Goal: Check status: Check status

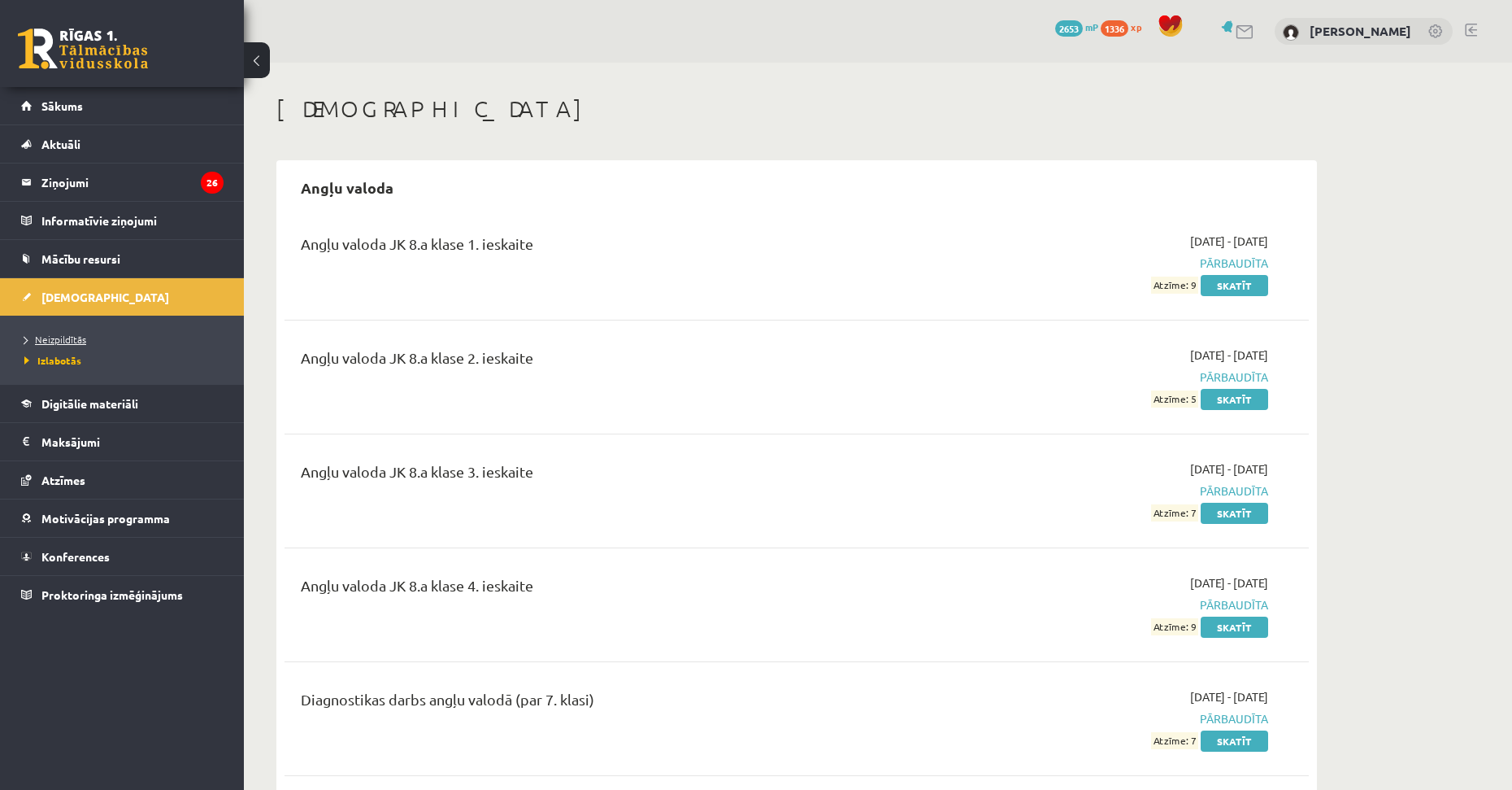
click at [72, 342] on span "Neizpildītās" at bounding box center [56, 339] width 62 height 13
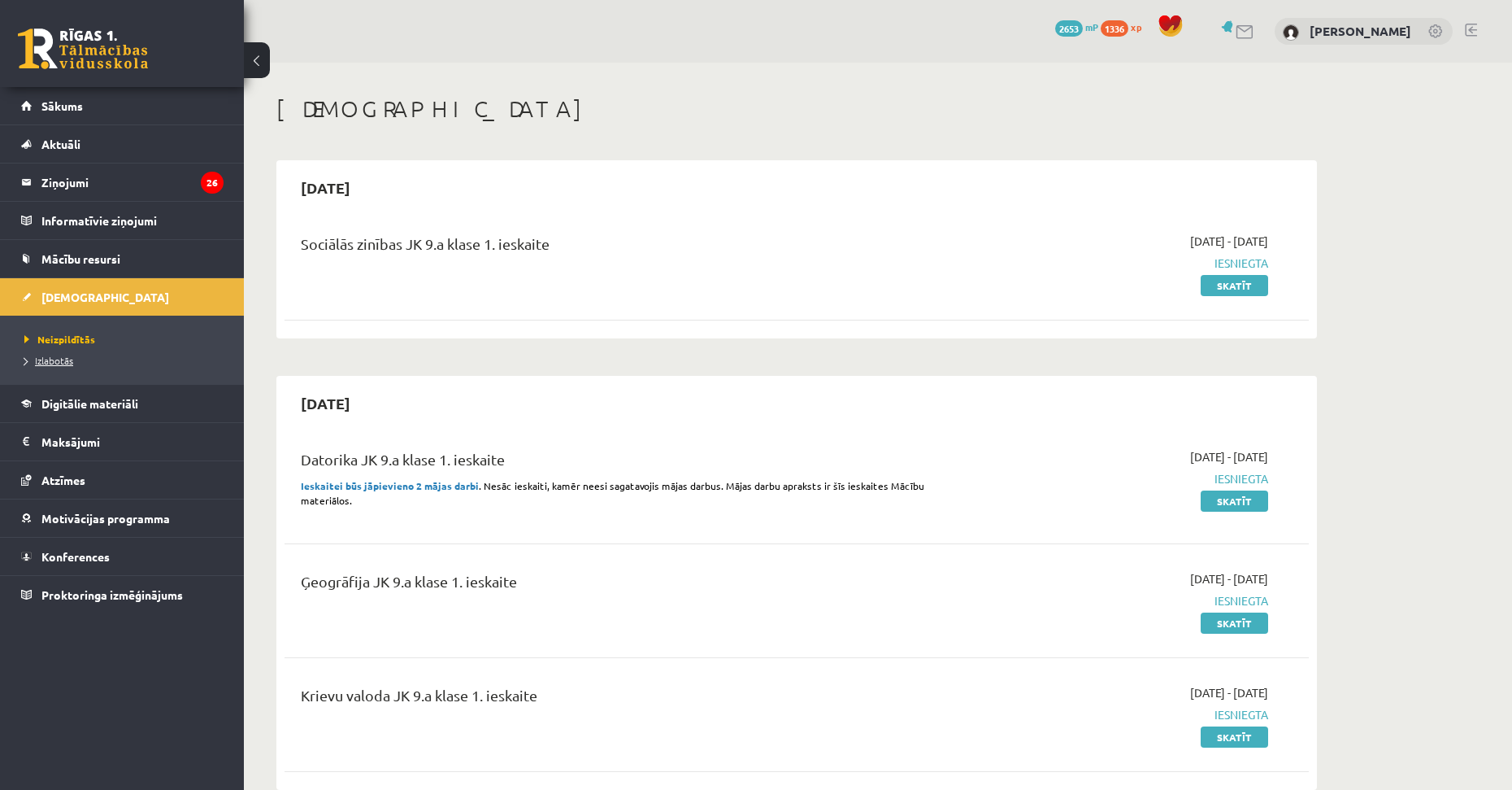
click at [57, 357] on span "Izlabotās" at bounding box center [49, 360] width 49 height 13
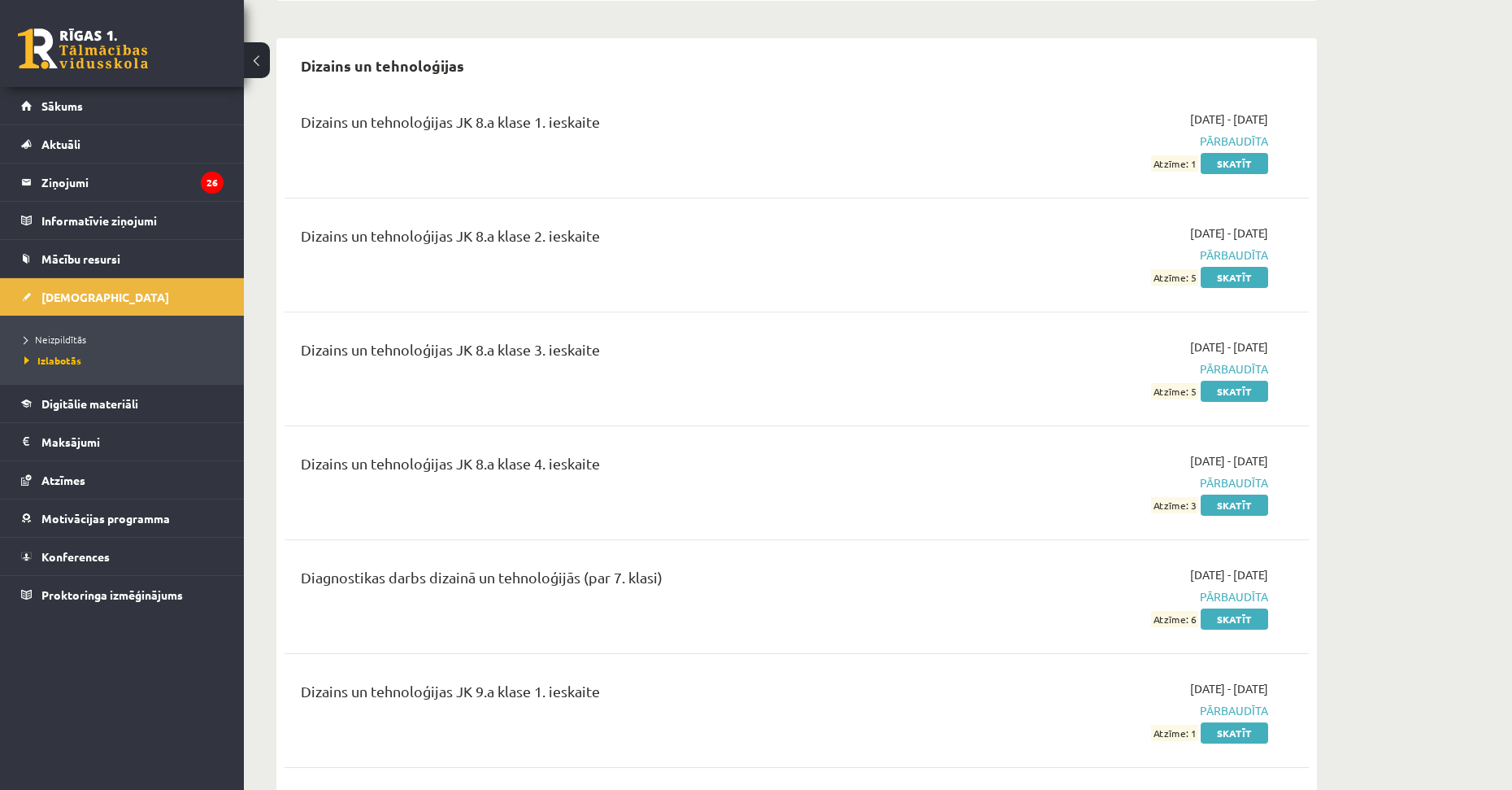
scroll to position [3335, 0]
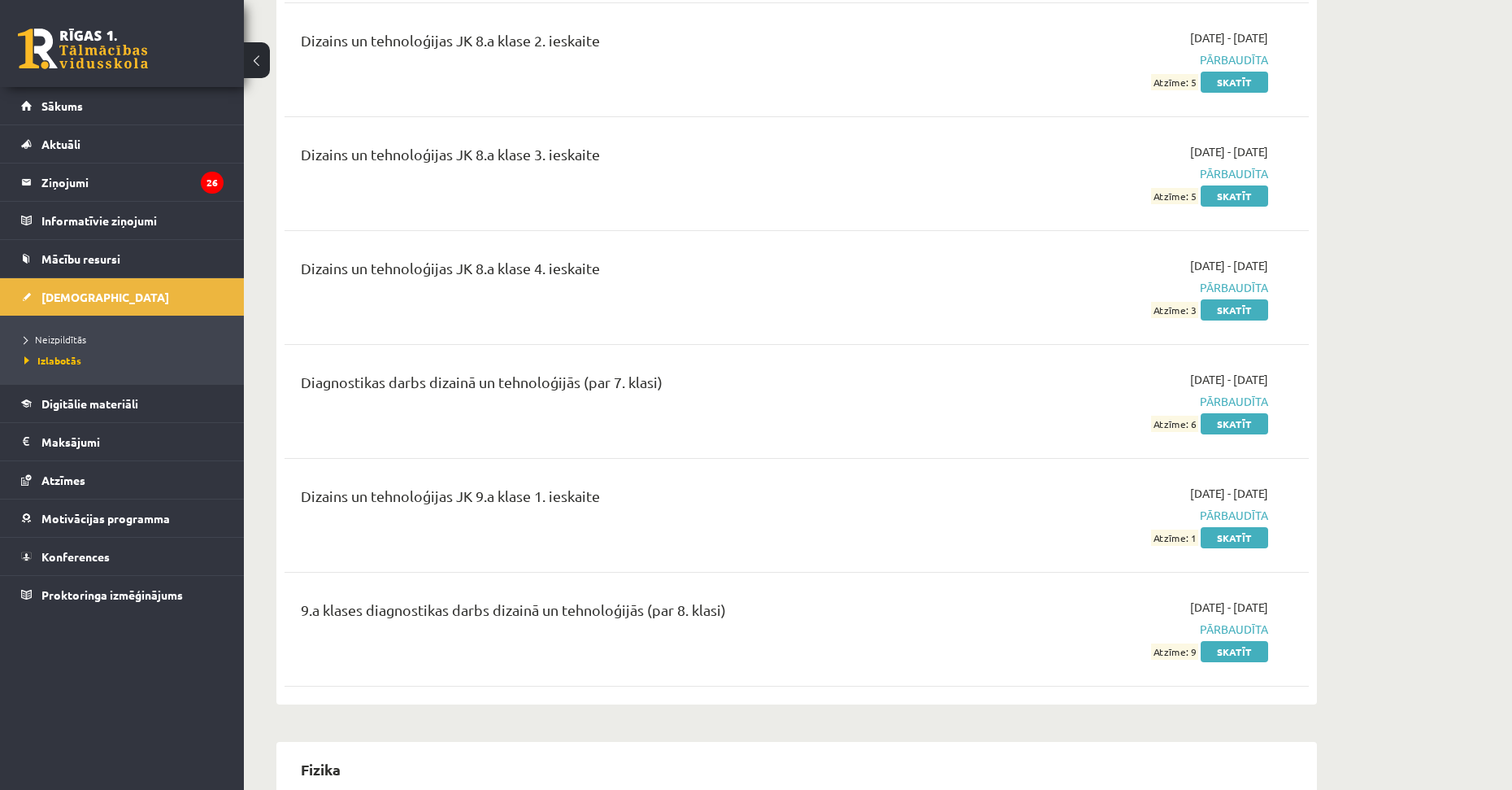
click at [1228, 510] on span "Pārbaudīta" at bounding box center [1115, 515] width 307 height 17
click at [1232, 522] on div "2025-10-01 - 2025-10-15 Pārbaudīta Atzīme: 1 Skatīt" at bounding box center [1115, 515] width 331 height 61
click at [1233, 527] on link "Skatīt" at bounding box center [1234, 538] width 67 height 21
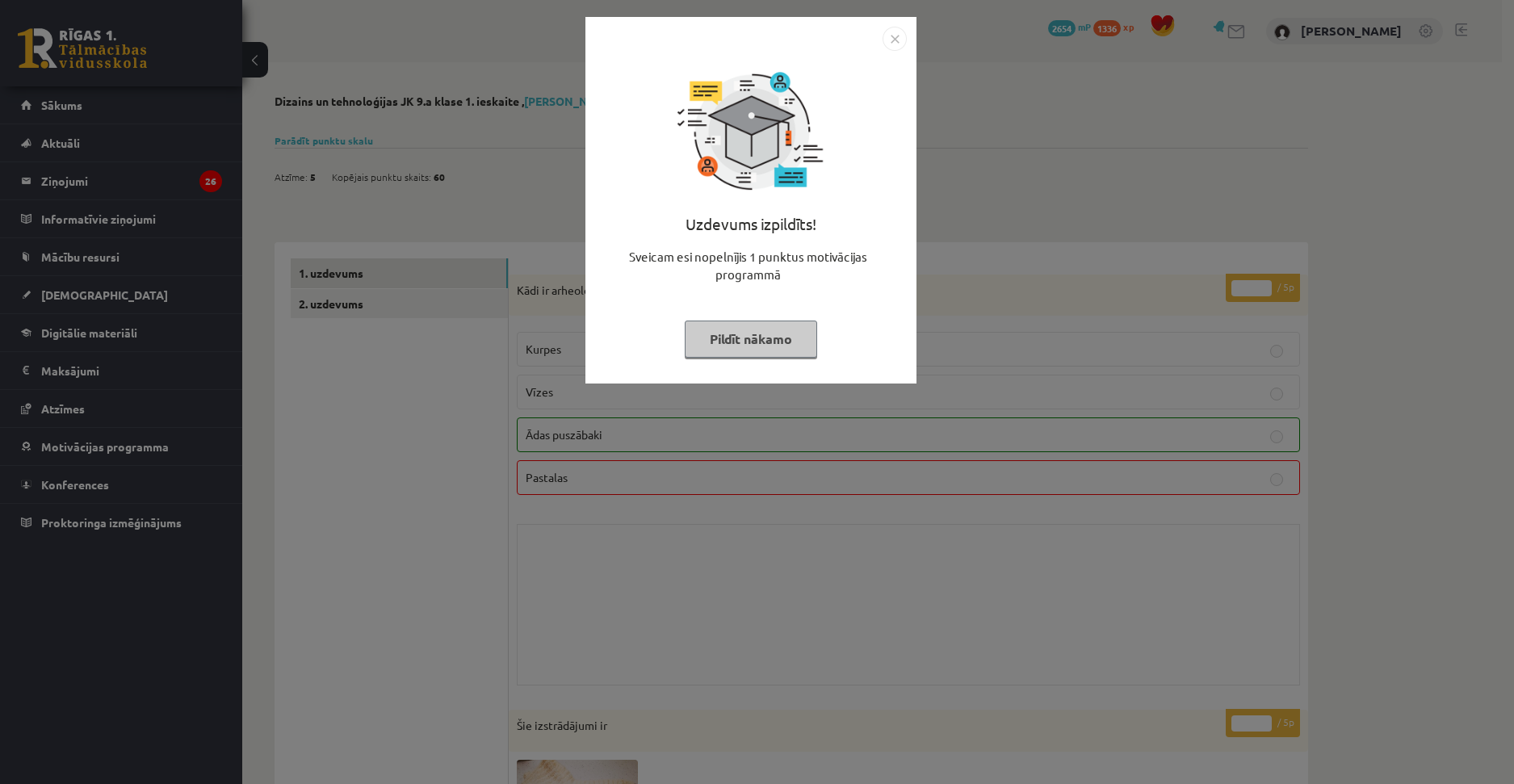
click at [893, 38] on img "Close" at bounding box center [895, 39] width 25 height 25
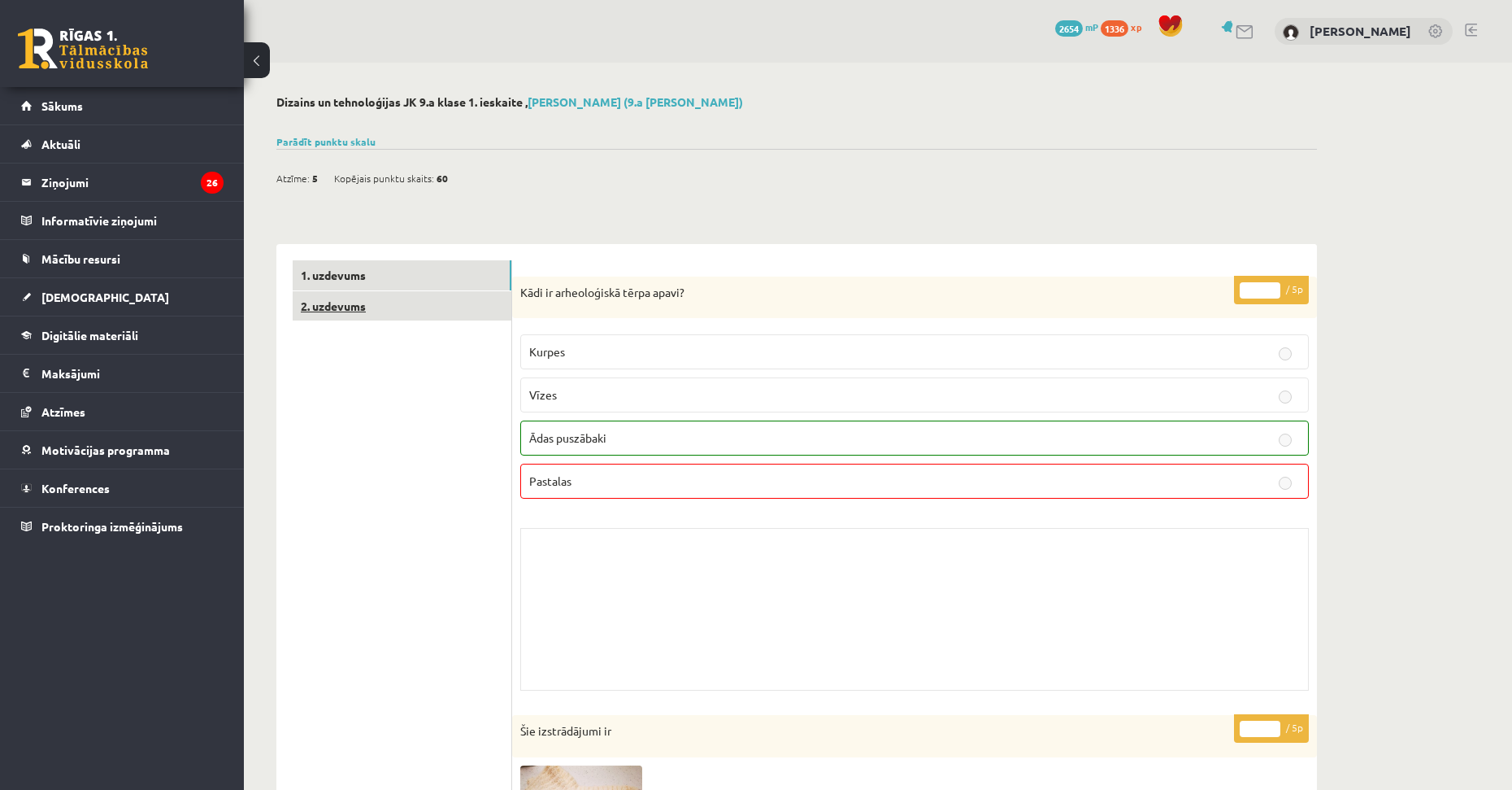
click at [392, 298] on link "2. uzdevums" at bounding box center [401, 306] width 218 height 30
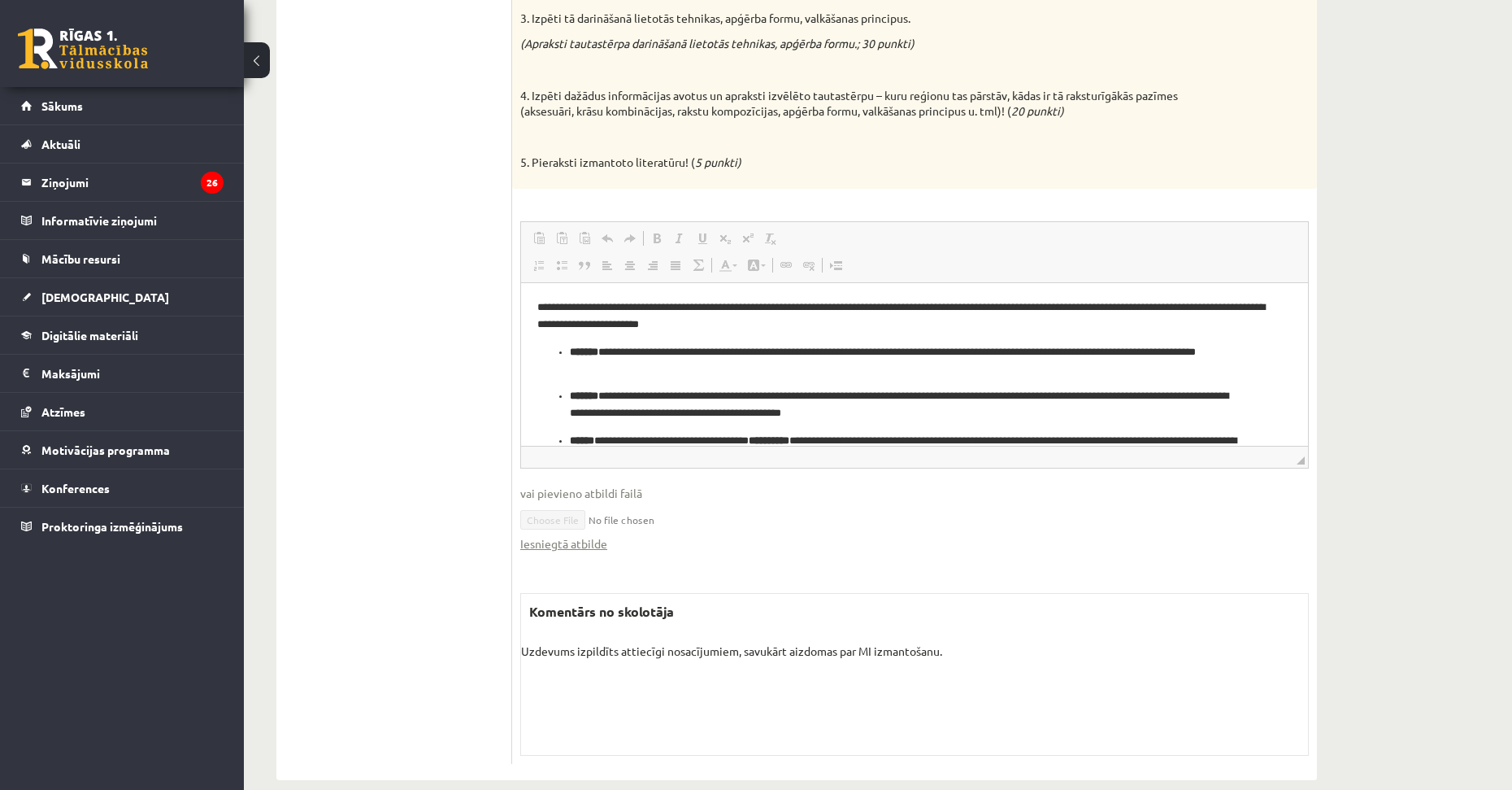
scroll to position [426, 0]
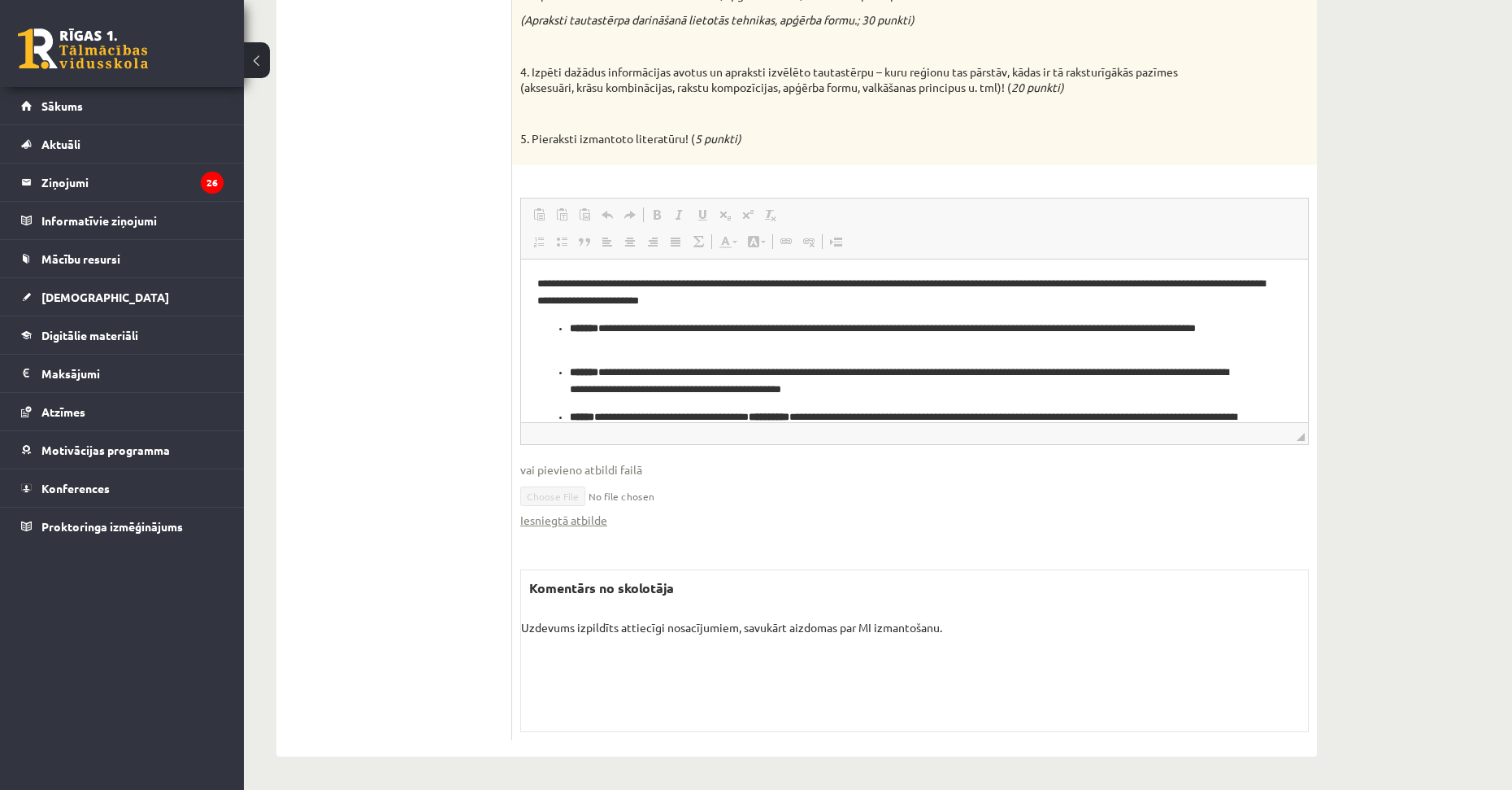
click at [859, 632] on p "Uzdevums izpildīts attiecīgi nosacījumiem, savukārt aizdomas par MI izmantošanu." at bounding box center [914, 627] width 787 height 17
click at [872, 632] on p "Uzdevums izpildīts attiecīgi nosacījumiem, savukārt aizdomas par MI izmantošanu." at bounding box center [914, 627] width 787 height 17
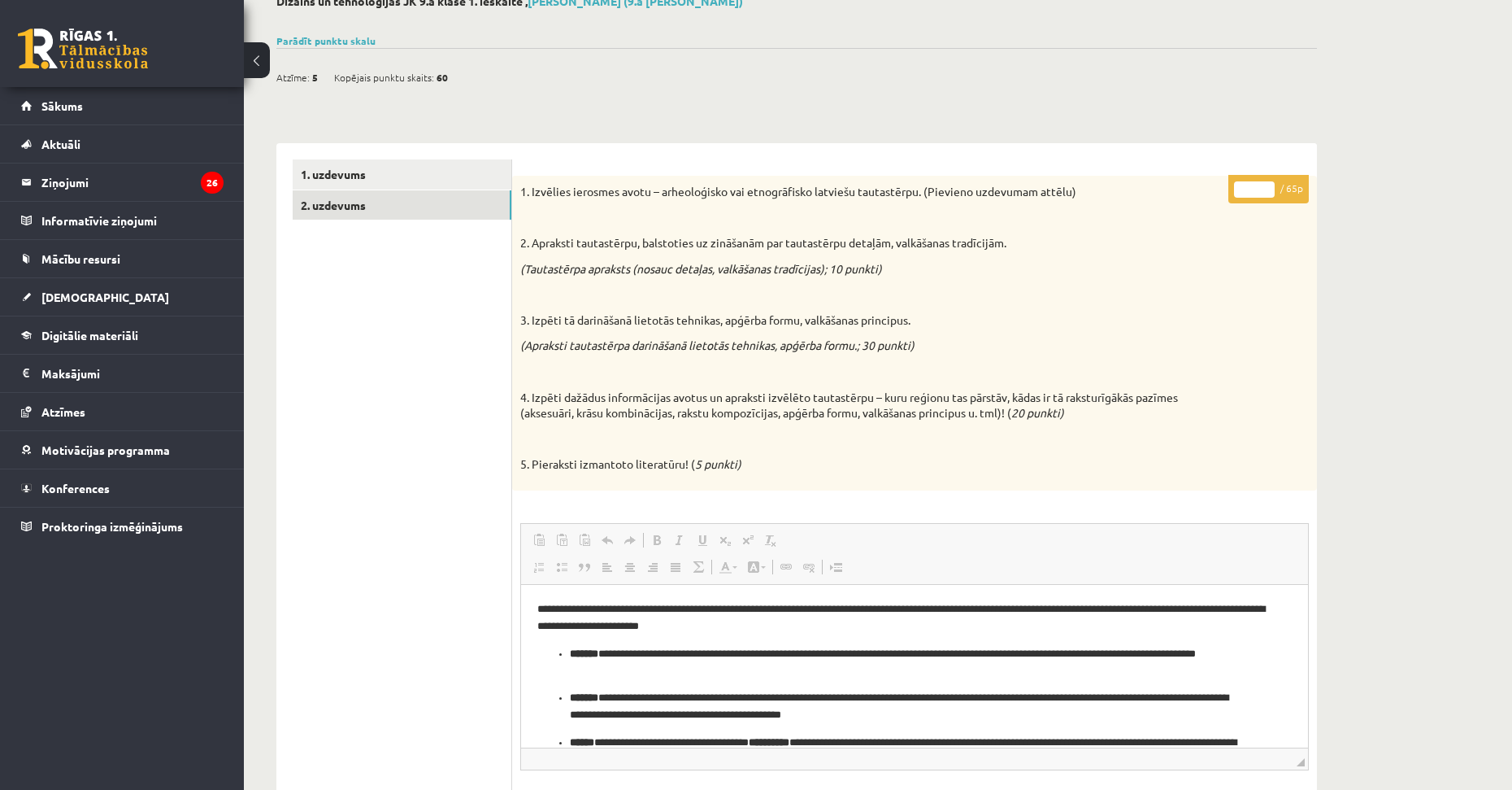
scroll to position [0, 0]
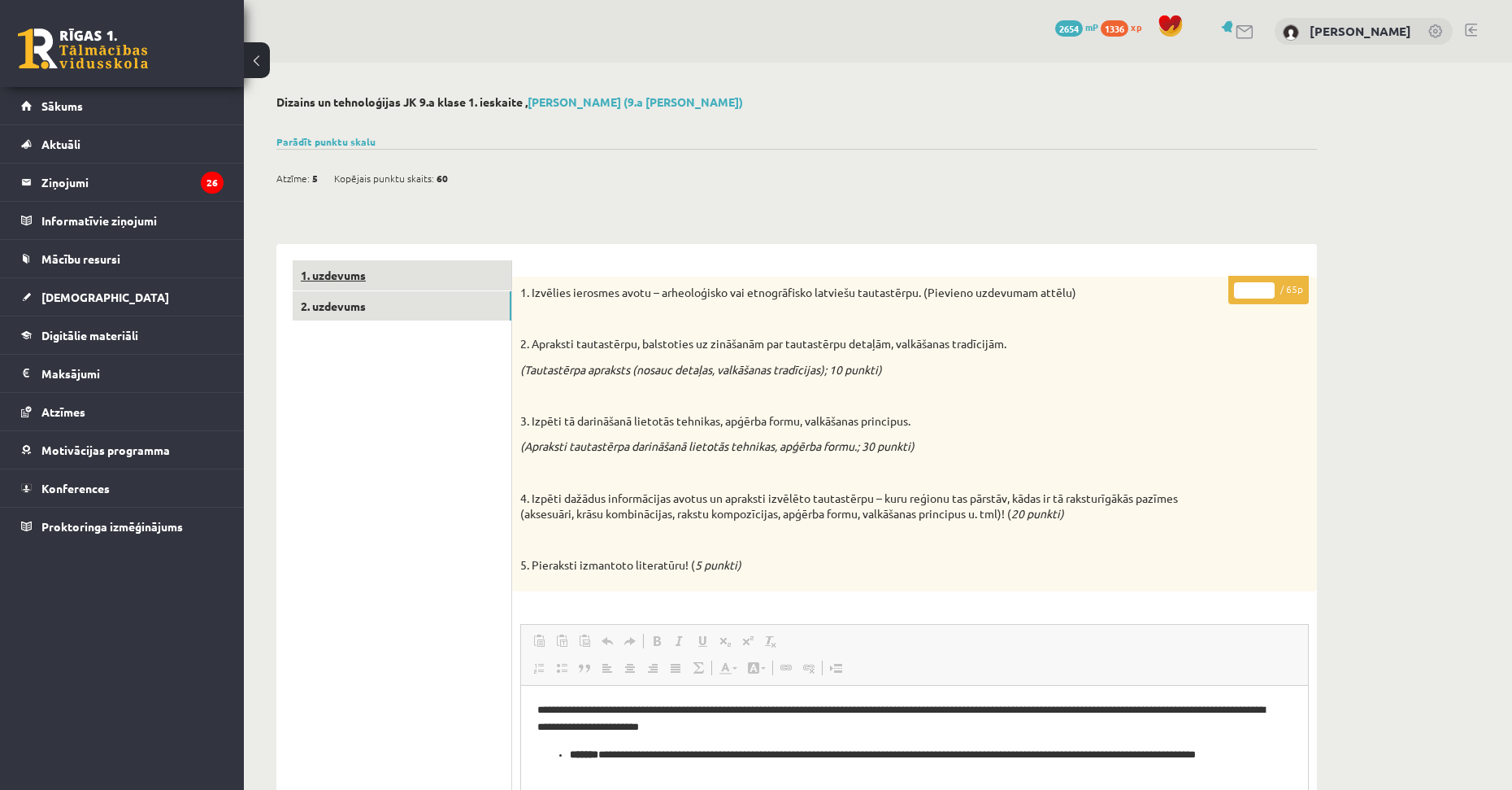
click at [413, 280] on link "1. uzdevums" at bounding box center [401, 275] width 218 height 30
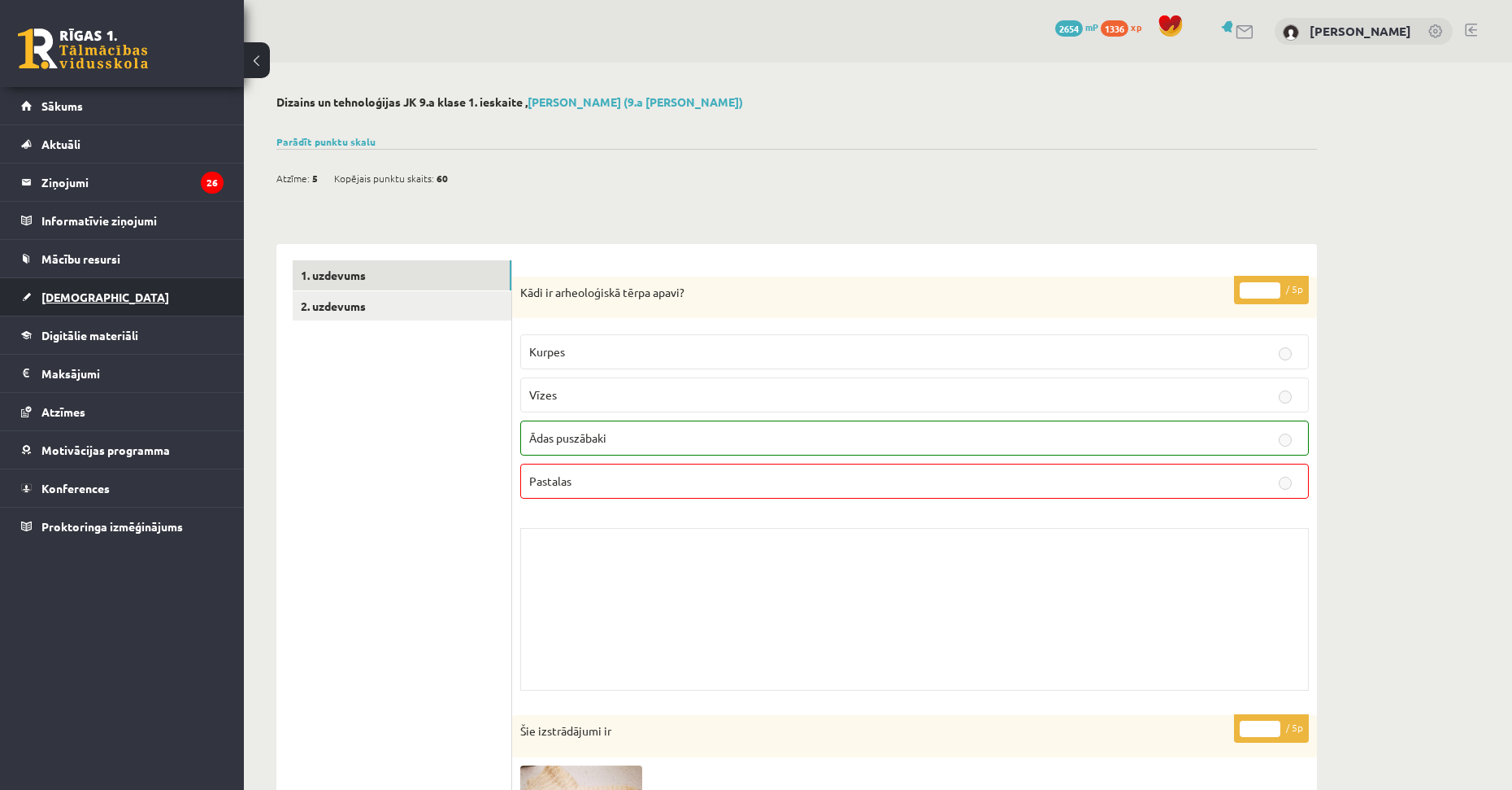
click at [122, 295] on link "[DEMOGRAPHIC_DATA]" at bounding box center [122, 296] width 202 height 37
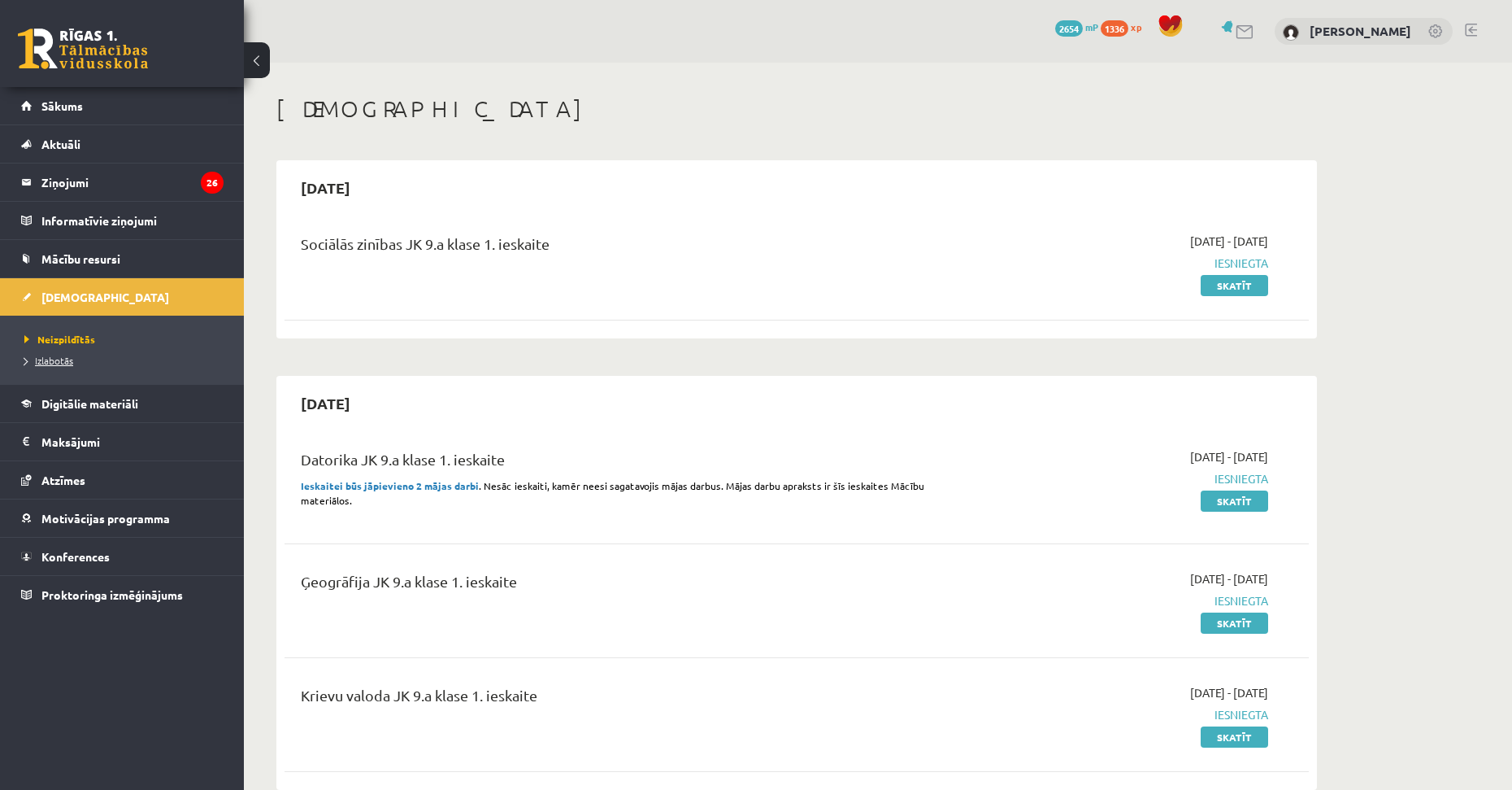
click at [73, 356] on span "Izlabotās" at bounding box center [49, 360] width 49 height 13
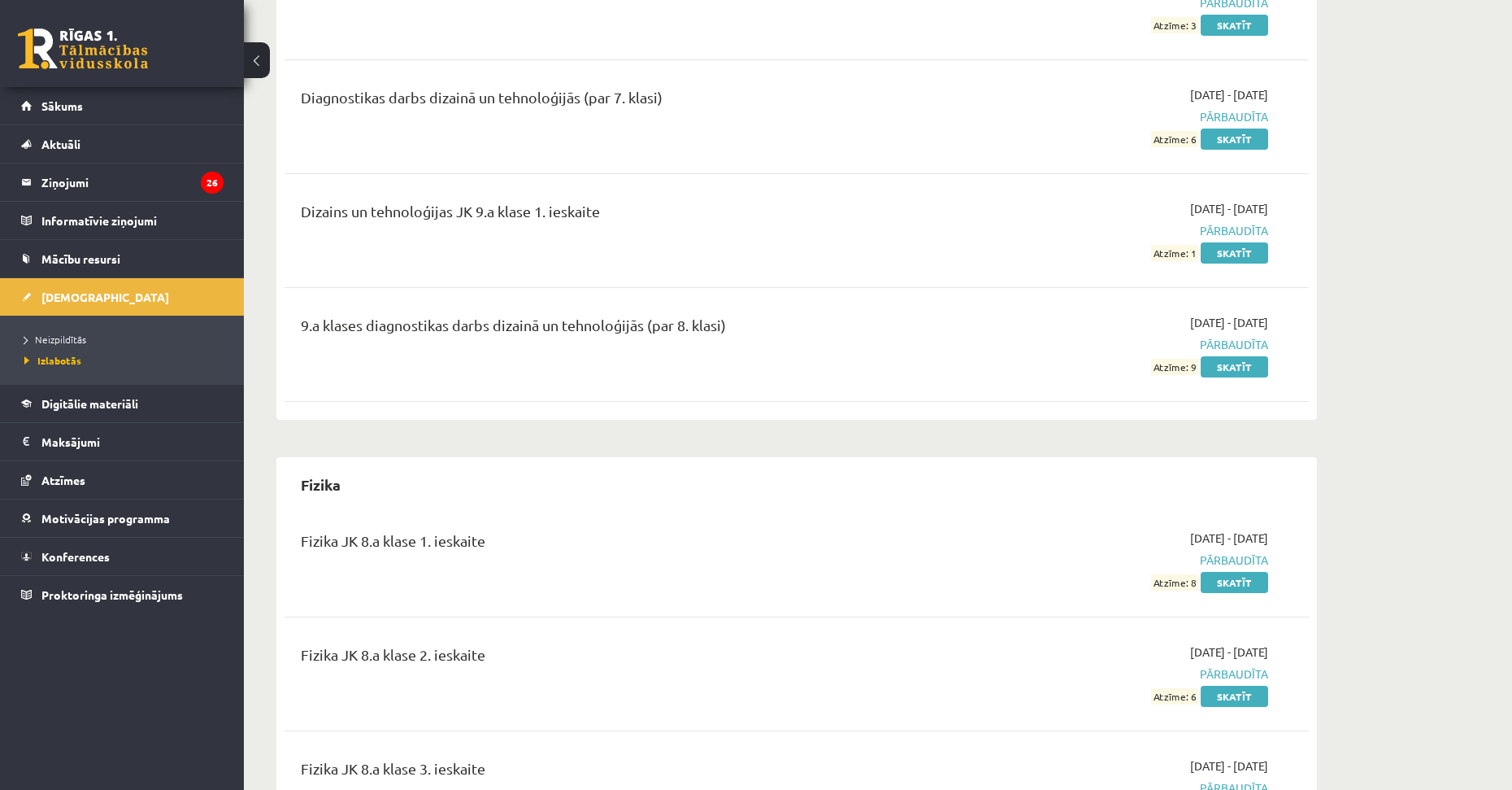
scroll to position [3498, 0]
